Goal: Ask a question

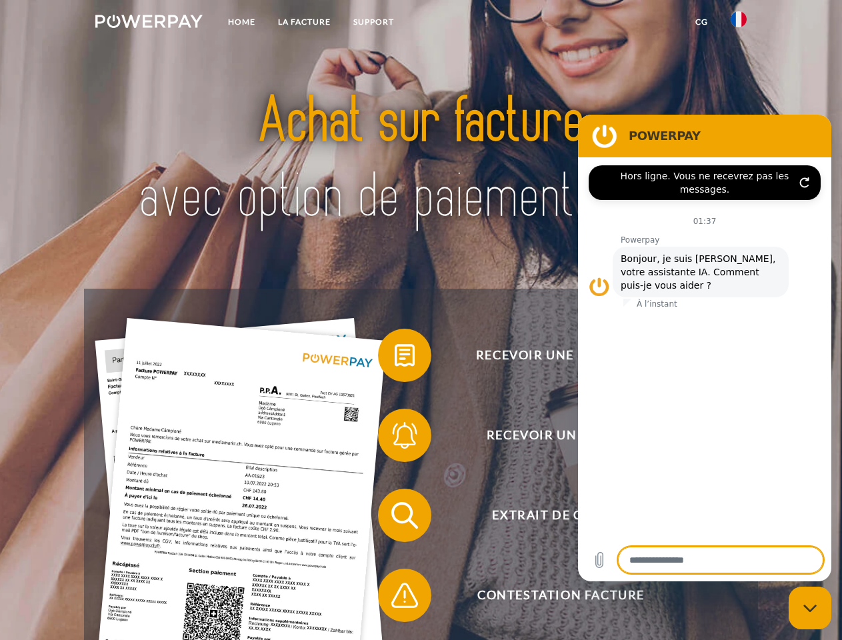
click at [149, 23] on img at bounding box center [148, 21] width 107 height 13
click at [739, 23] on img at bounding box center [739, 19] width 16 height 16
click at [702, 22] on link "CG" at bounding box center [701, 22] width 35 height 24
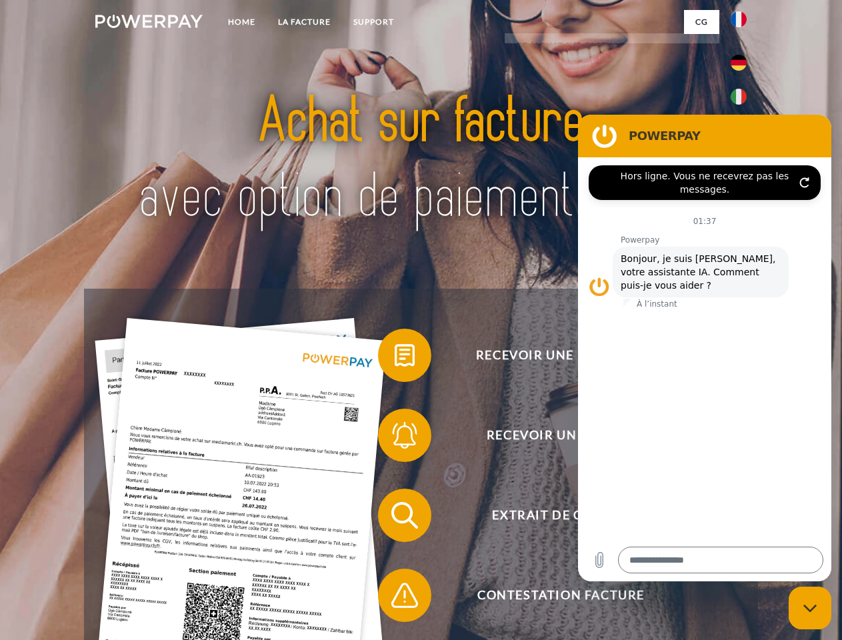
click at [395, 358] on span at bounding box center [384, 355] width 67 height 67
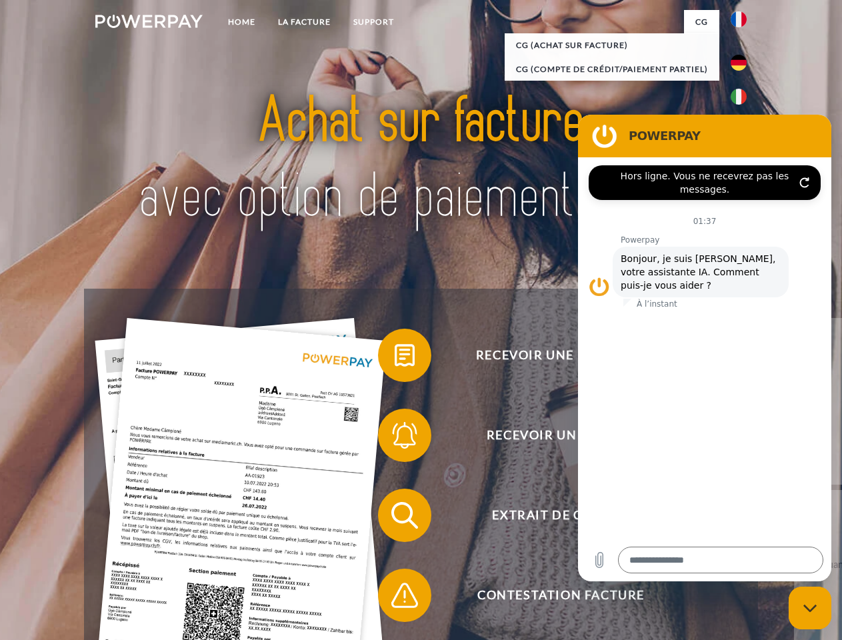
click at [395, 438] on div "Recevoir une facture ? Recevoir un rappel? Extrait de compte retour" at bounding box center [421, 555] width 674 height 533
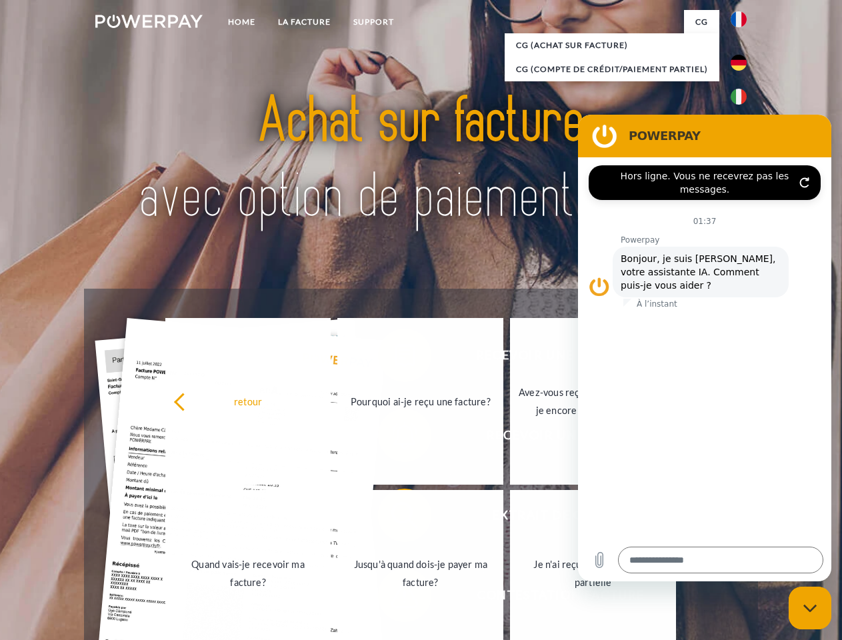
click at [395, 518] on link "Jusqu'à quand dois-je payer ma facture?" at bounding box center [420, 573] width 166 height 167
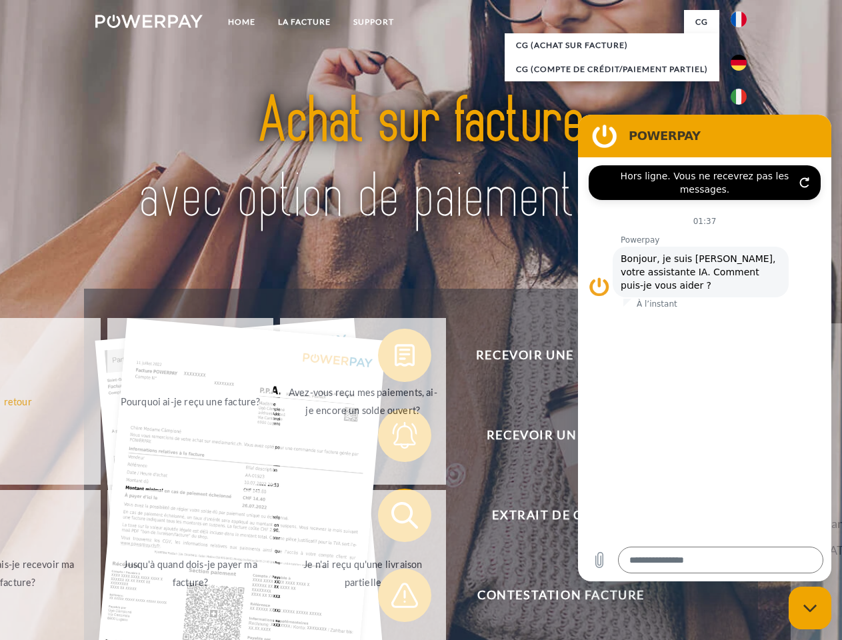
click at [395, 598] on span at bounding box center [384, 595] width 67 height 67
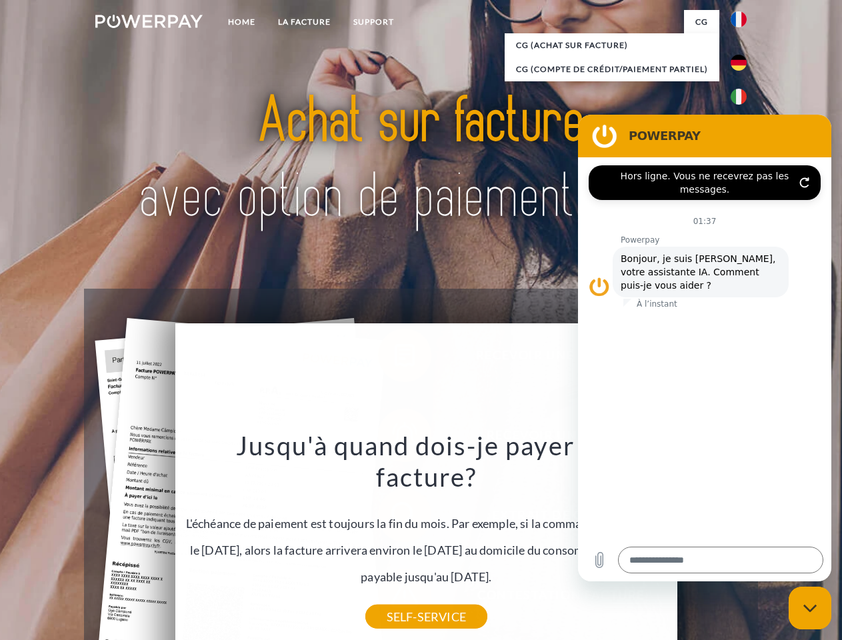
click at [810, 608] on icon "Fermer la fenêtre de messagerie" at bounding box center [811, 608] width 14 height 9
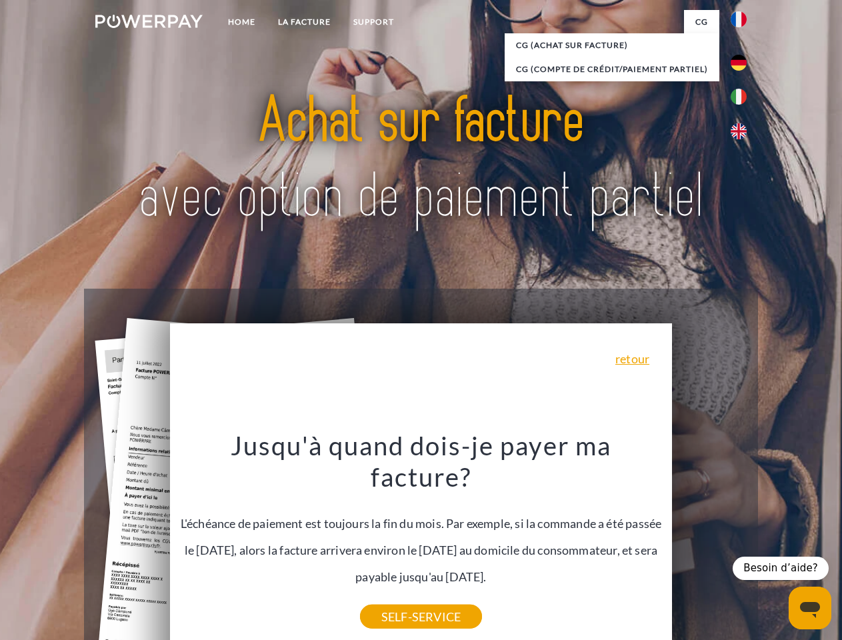
type textarea "*"
